Goal: Task Accomplishment & Management: Manage account settings

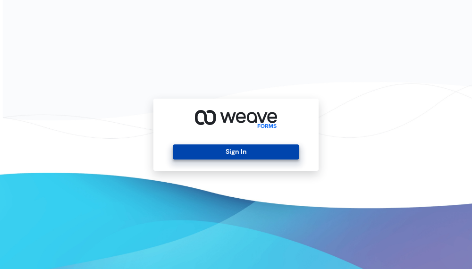
click at [250, 155] on button "Sign In" at bounding box center [236, 151] width 126 height 15
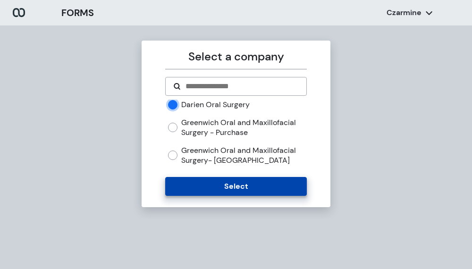
click at [200, 193] on button "Select" at bounding box center [235, 186] width 141 height 19
